Goal: Find specific page/section

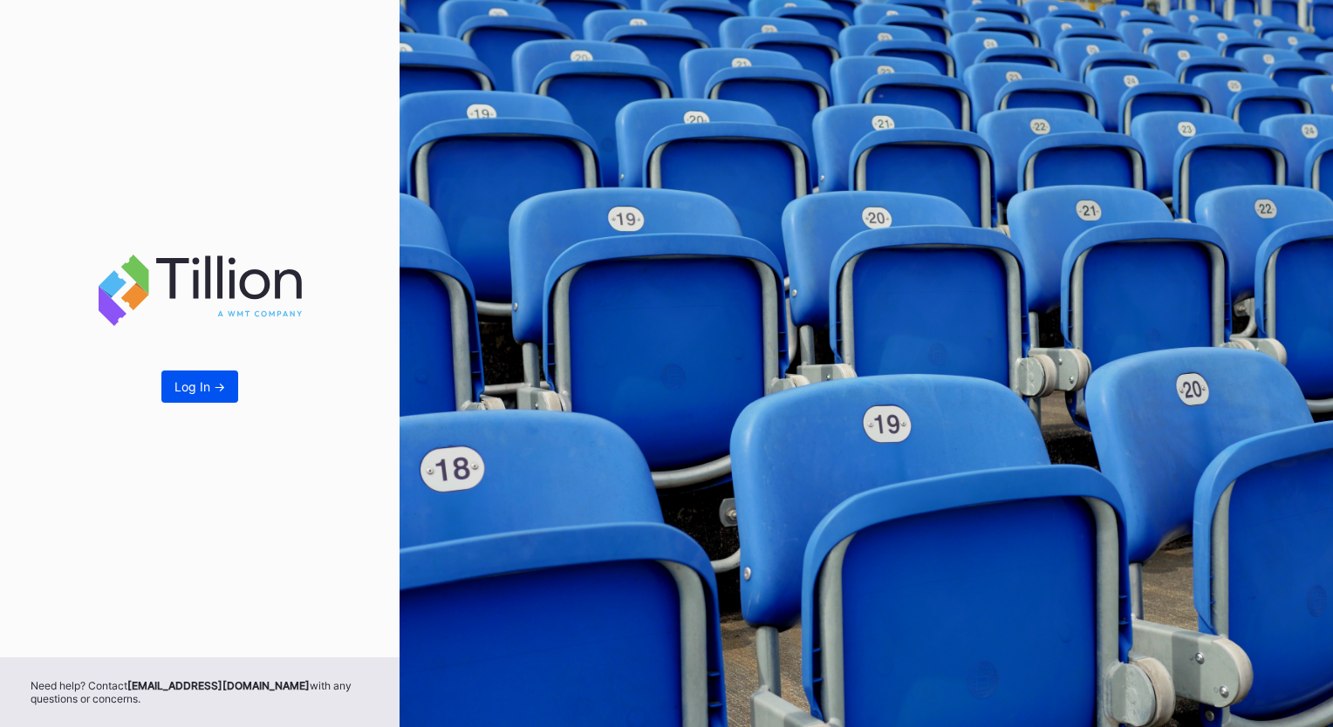
click at [217, 386] on div "Log In ->" at bounding box center [199, 386] width 51 height 15
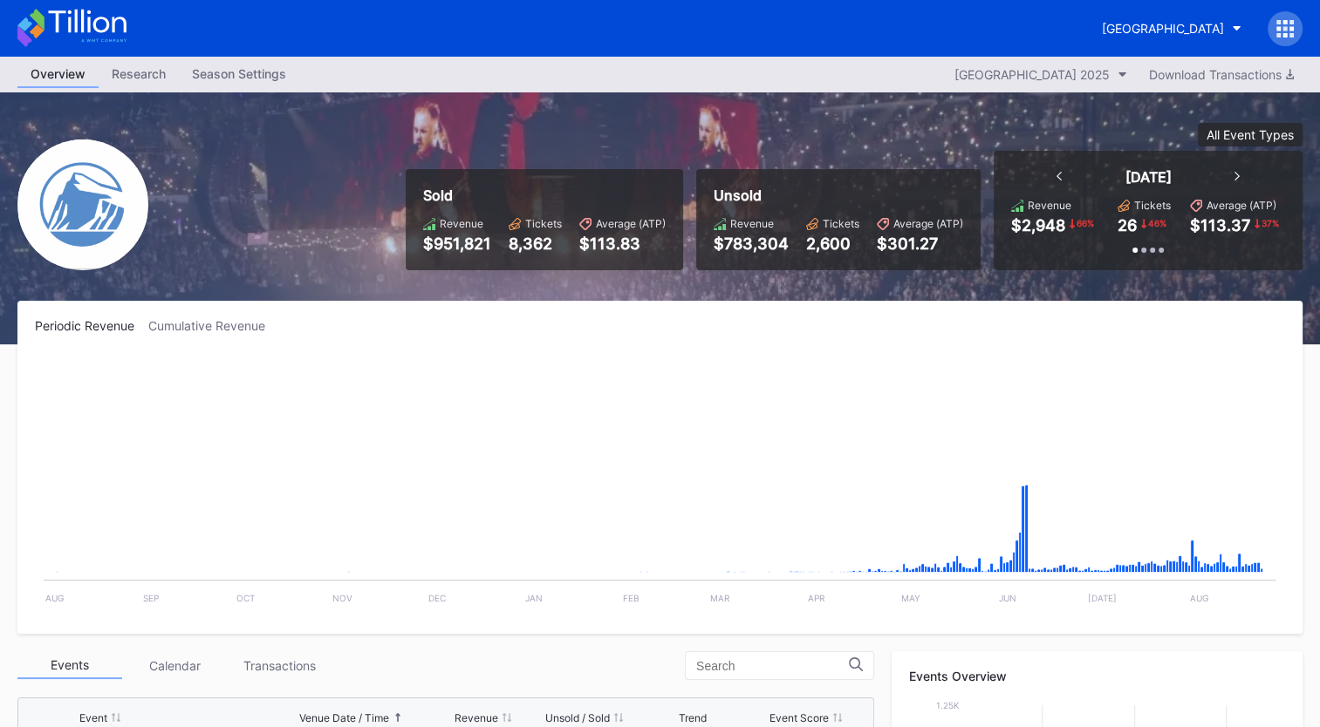
scroll to position [1870, 0]
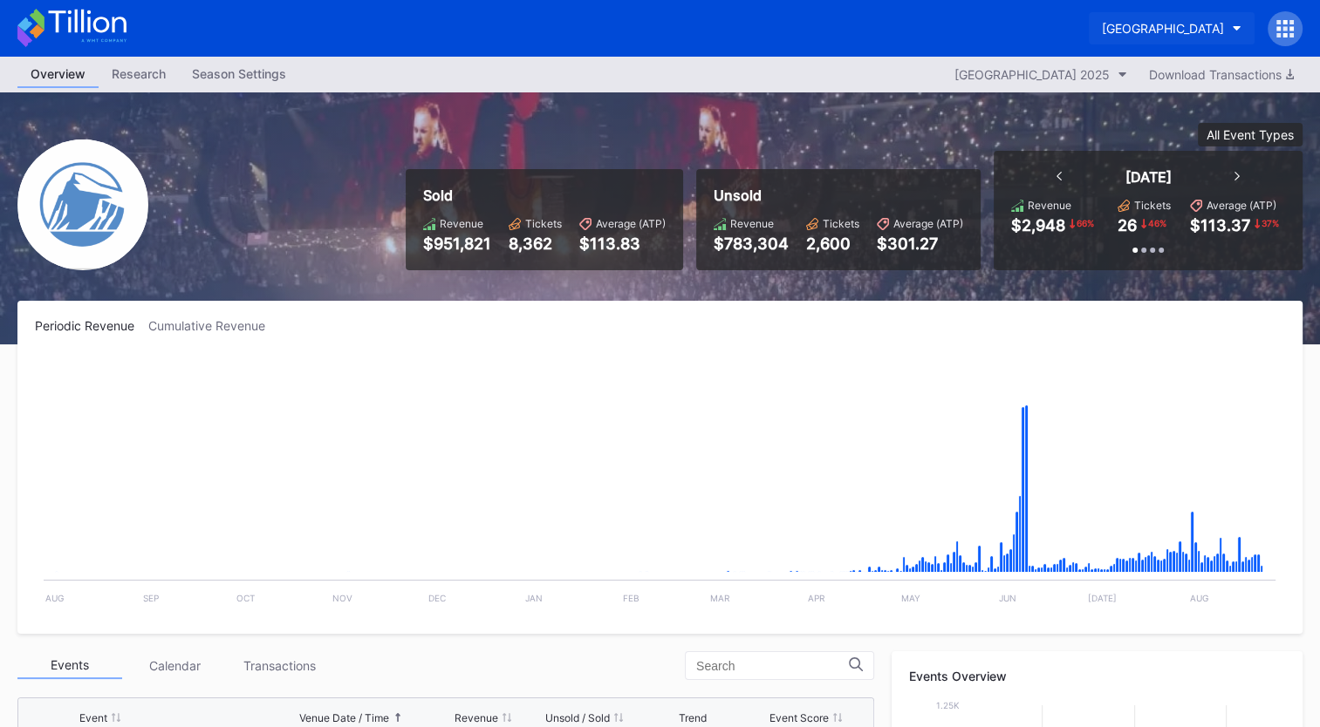
click at [1102, 28] on div "[GEOGRAPHIC_DATA]" at bounding box center [1163, 28] width 122 height 15
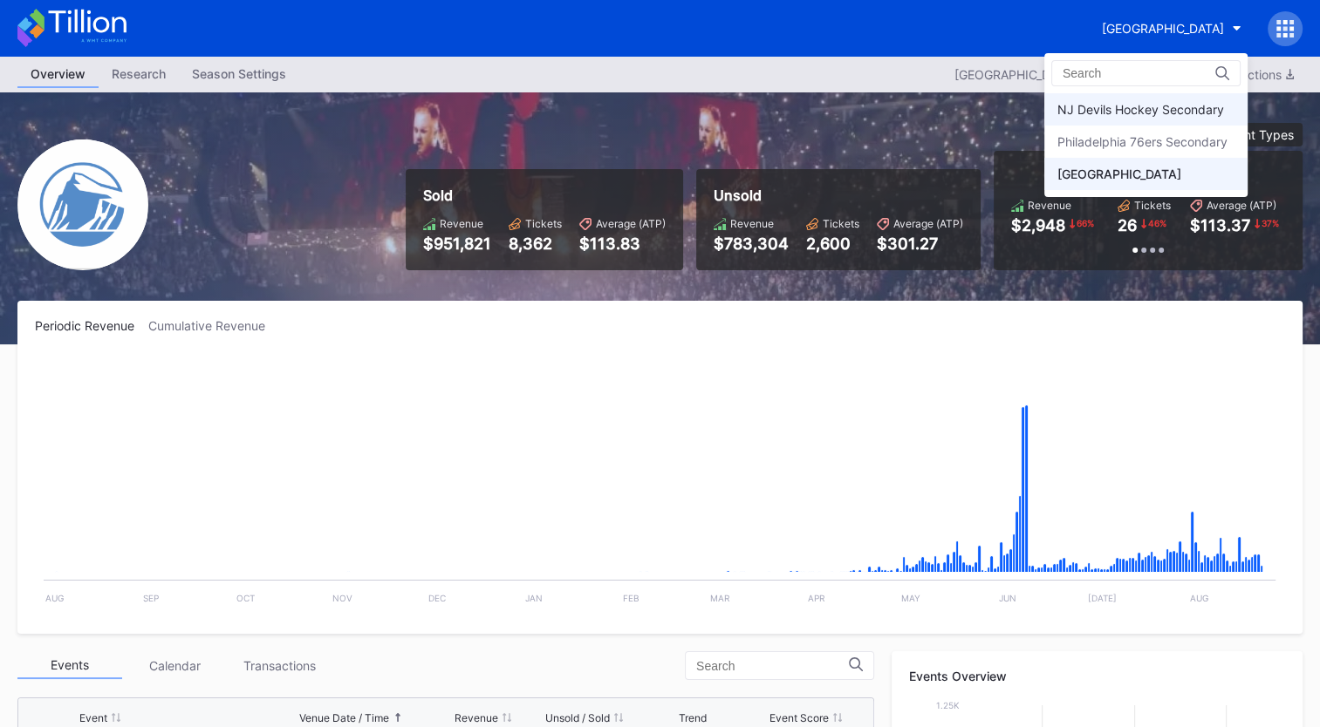
click at [1082, 106] on div "NJ Devils Hockey Secondary" at bounding box center [1140, 109] width 167 height 15
